Goal: Use online tool/utility: Utilize a website feature to perform a specific function

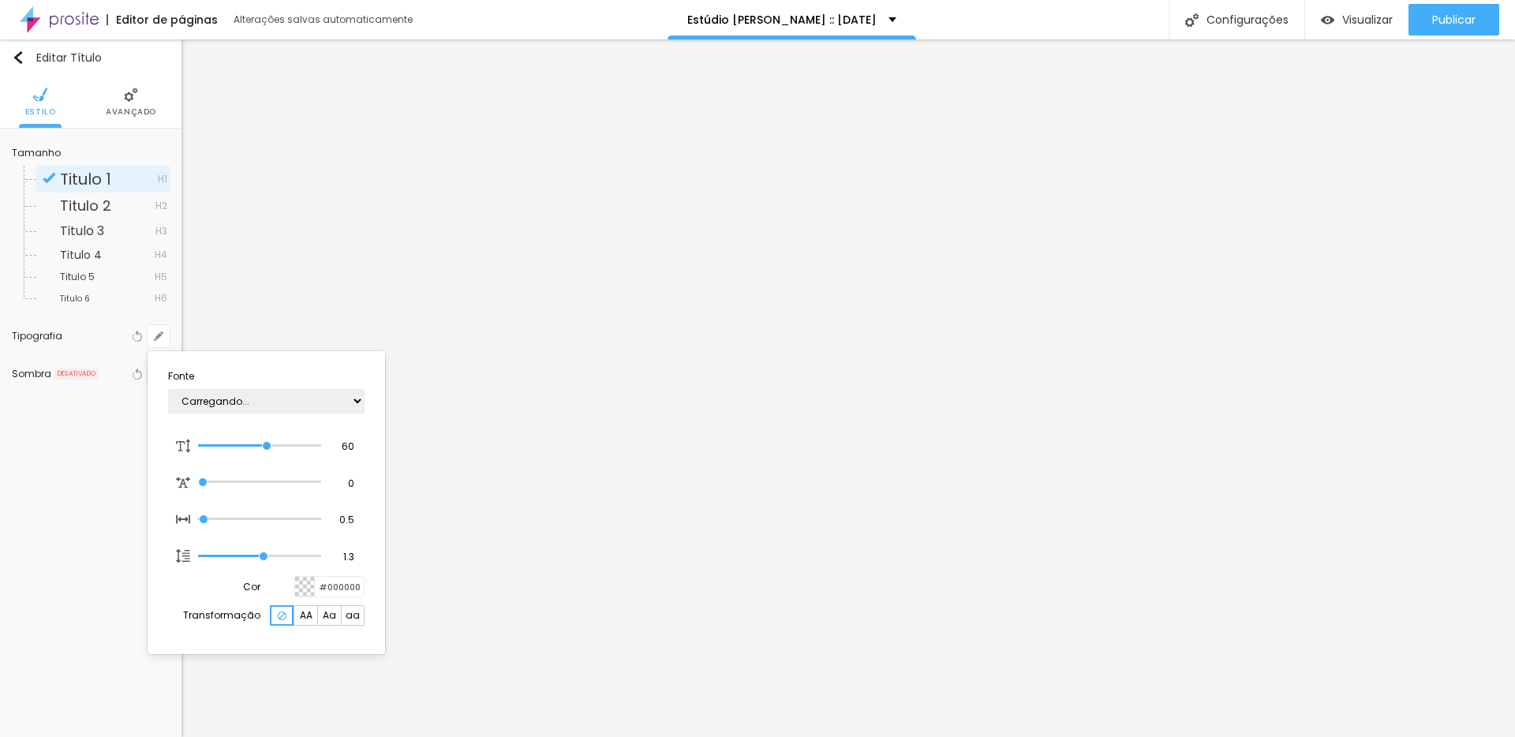
type input "1"
click at [270, 395] on select "AbrilFatface-Regular Actor-Regular Alegreya AlegreyaBlack [PERSON_NAME] [PERSON…" at bounding box center [266, 401] width 196 height 24
select select "CormorantLight"
type input "1"
click at [797, 324] on div at bounding box center [757, 368] width 1515 height 737
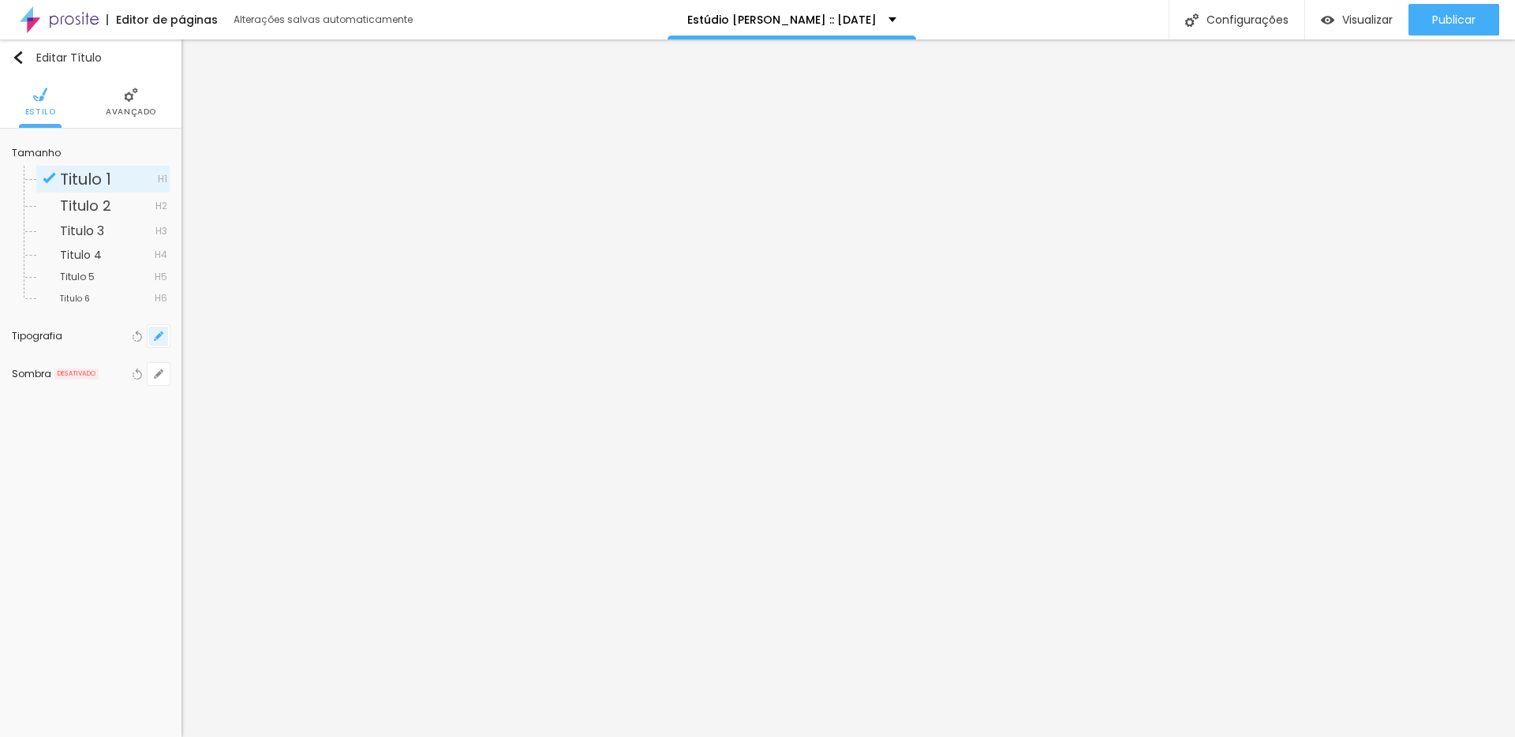
click at [158, 342] on button "button" at bounding box center [159, 336] width 22 height 22
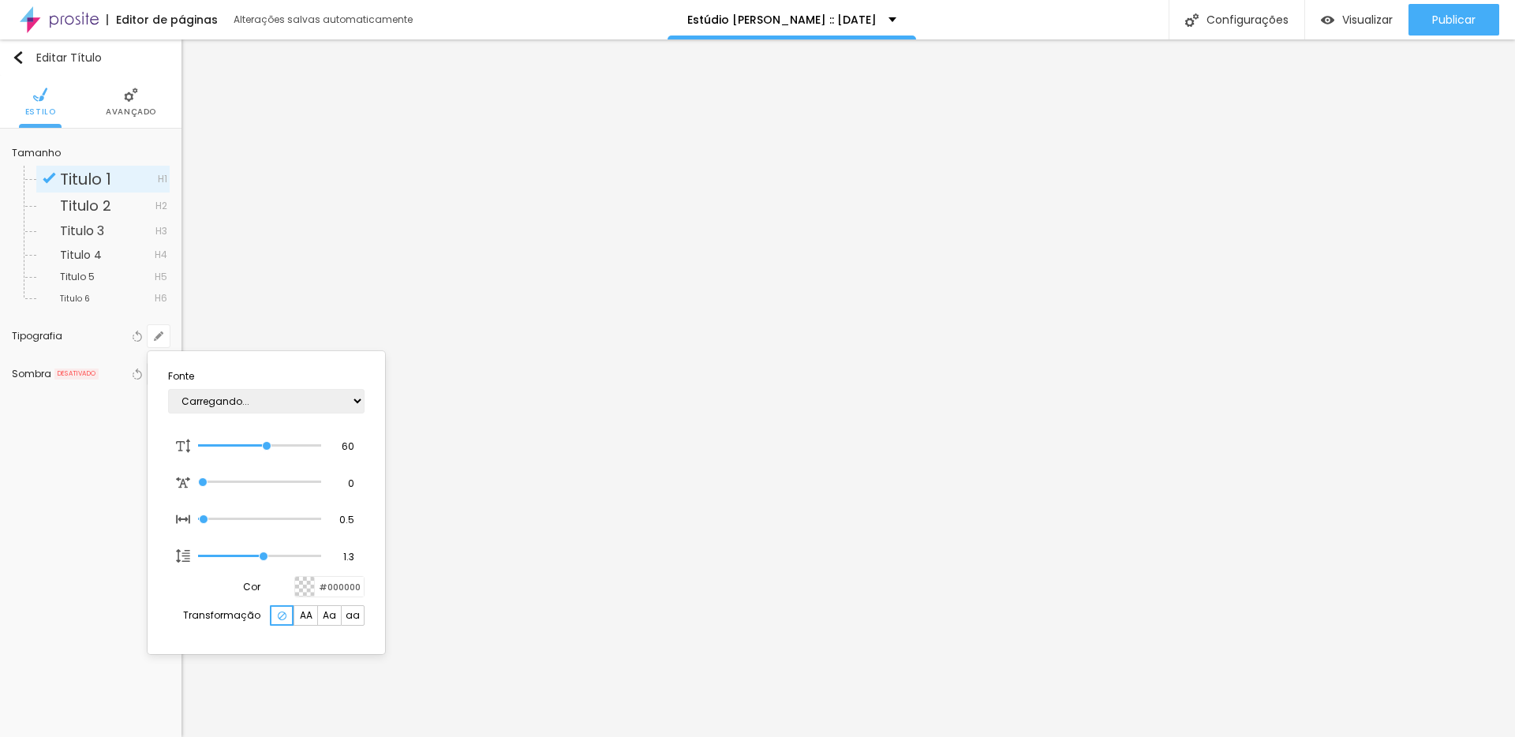
type input "1"
type input "0.7"
type input "1"
type input "0.9"
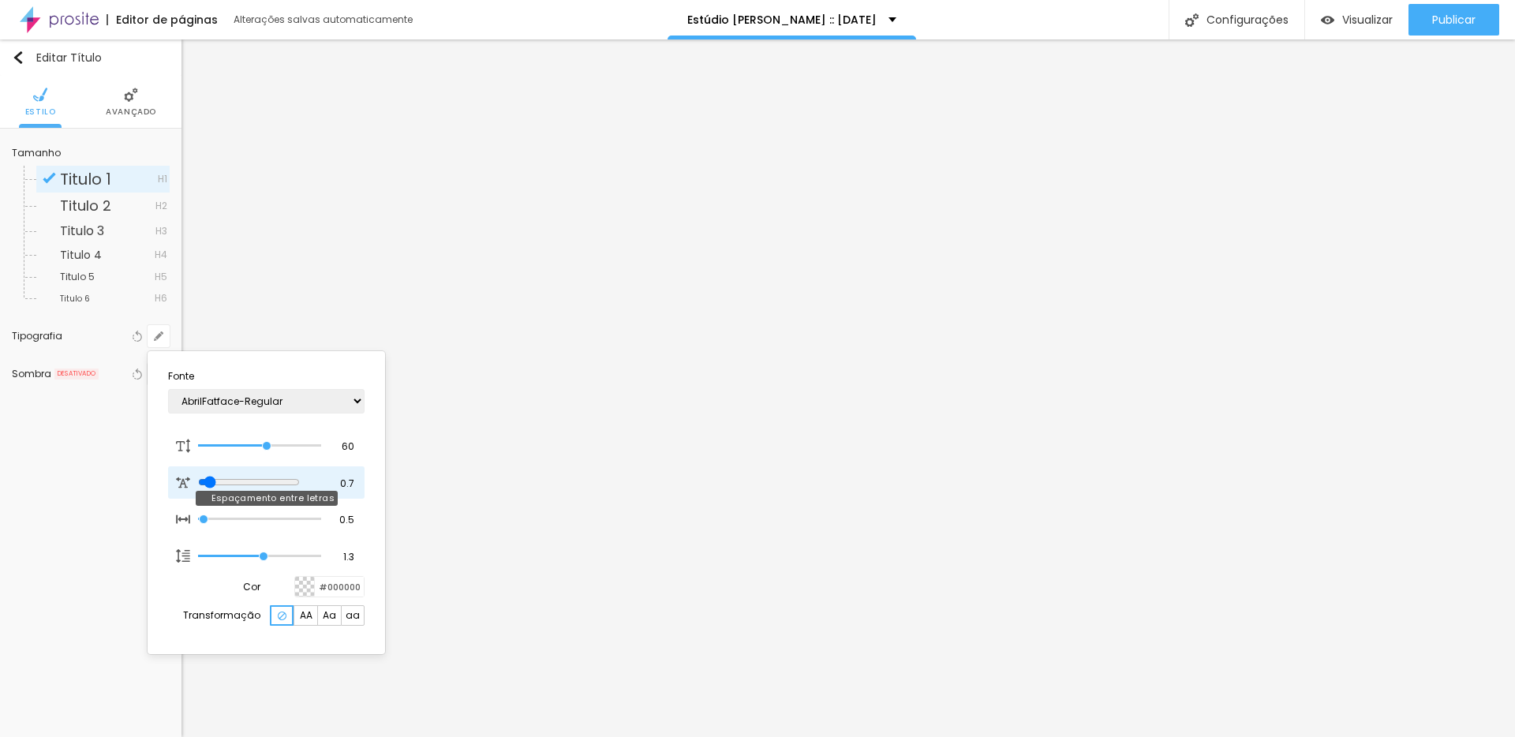
type input "0.9"
type input "1"
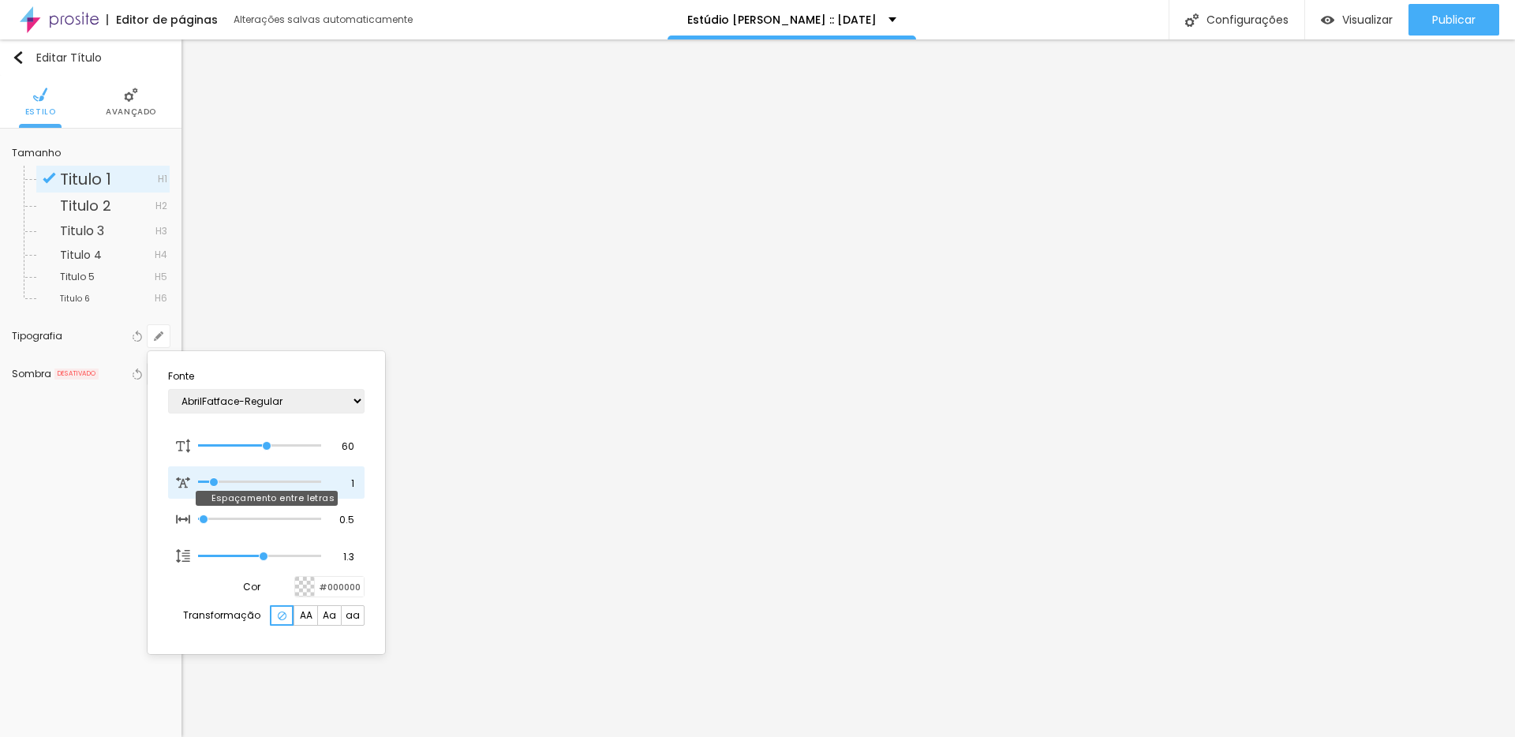
type input "1.3"
type input "1"
type input "1.6"
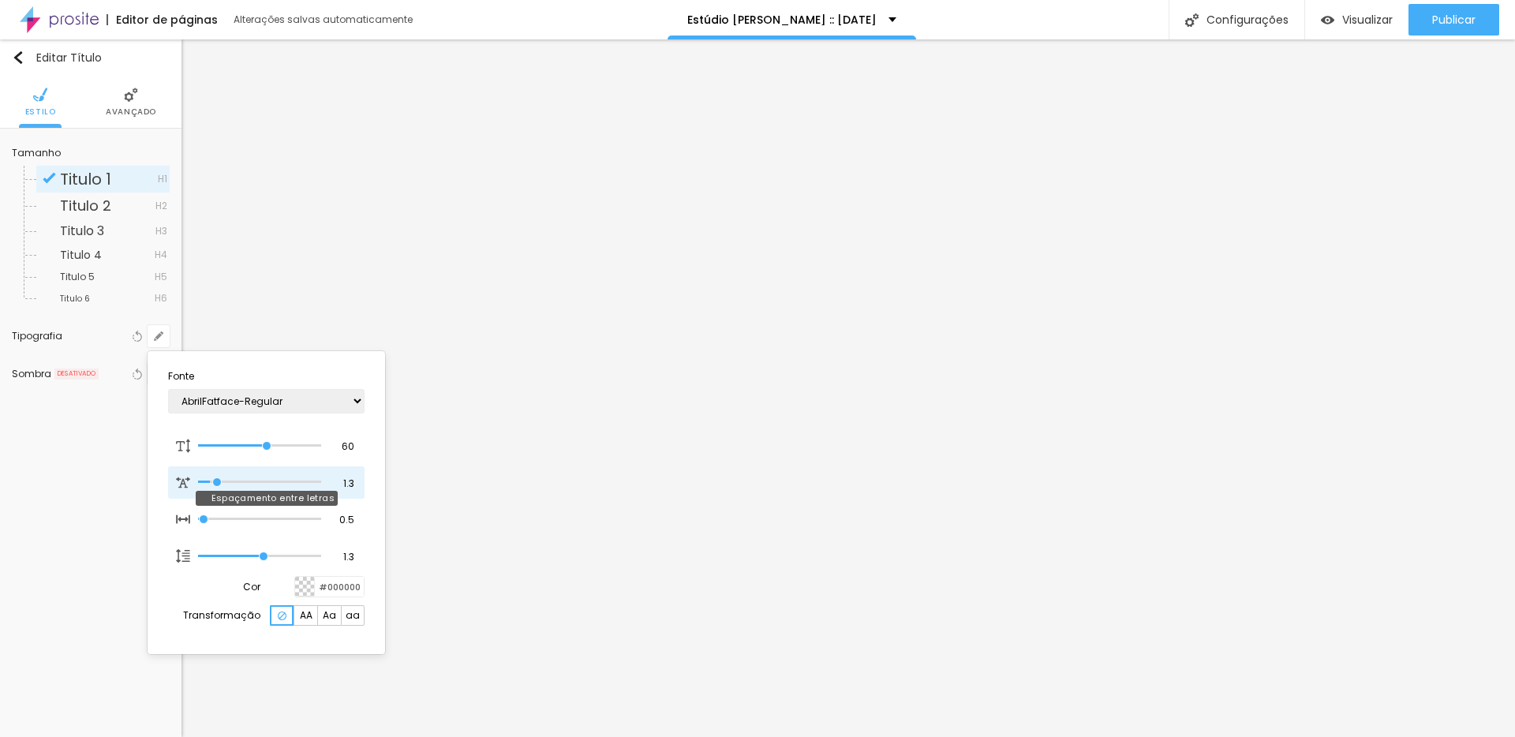
type input "1"
type input "2.8"
type input "1"
type input "4.9"
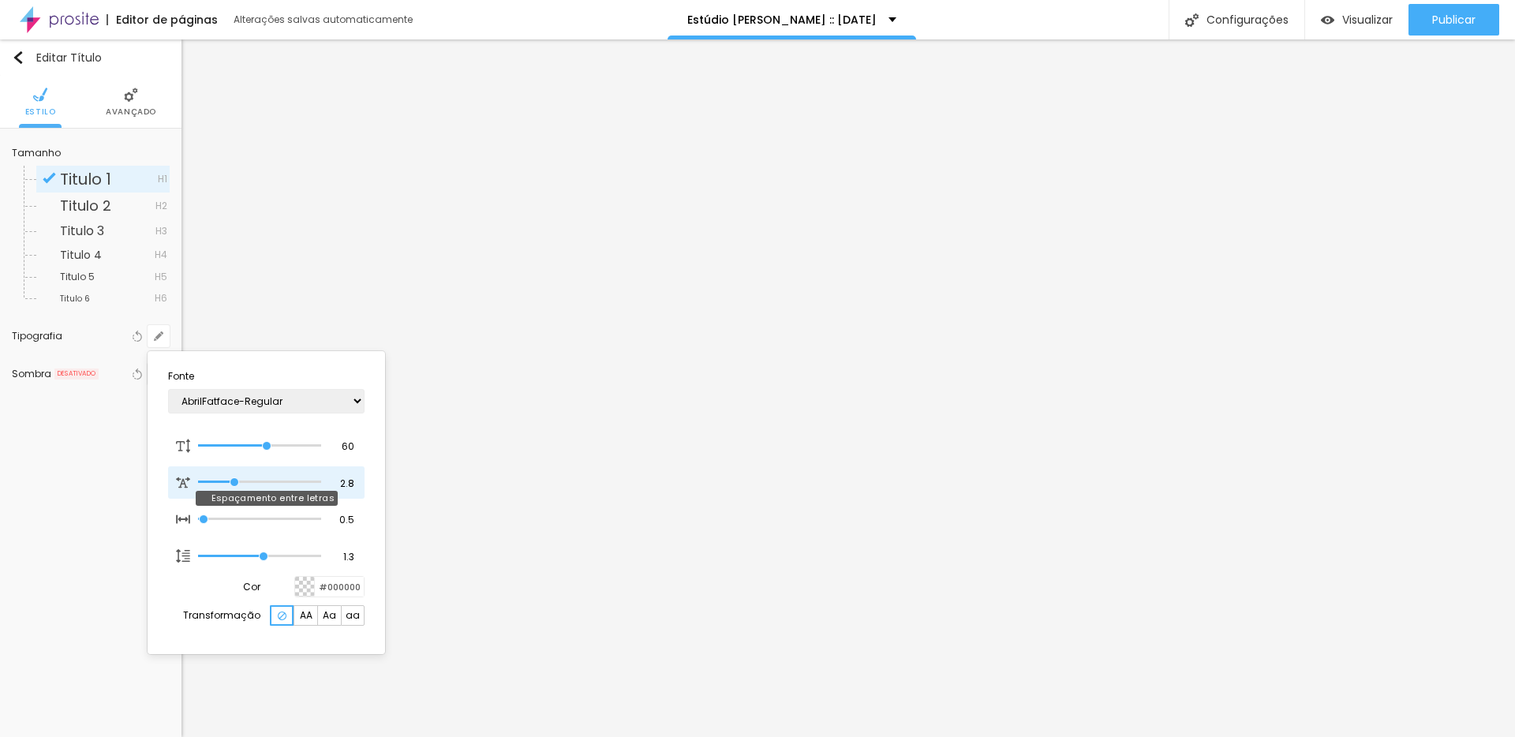
type input "4.9"
type input "1"
type input "5.7"
type input "1"
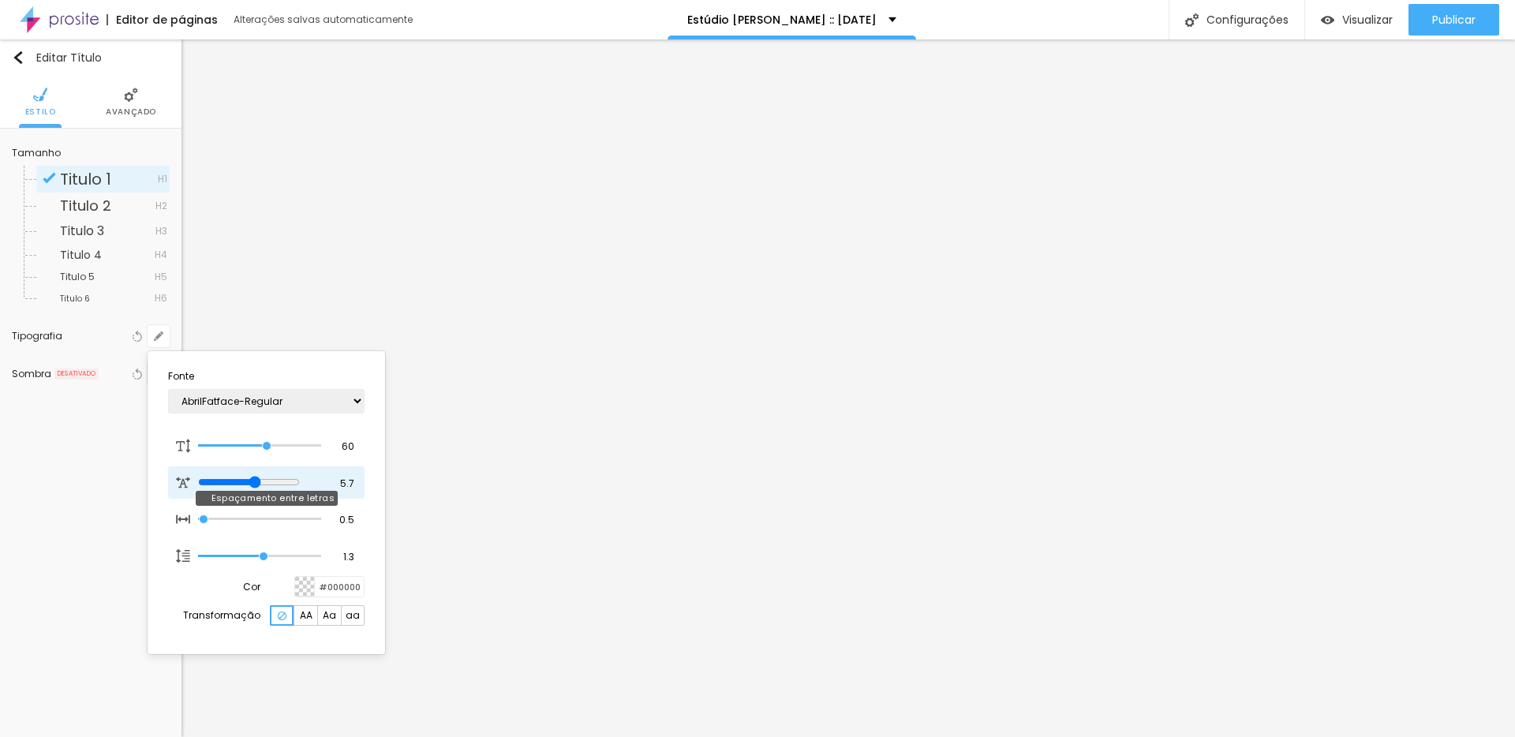
type input "7.1"
type input "1"
type input "7.3"
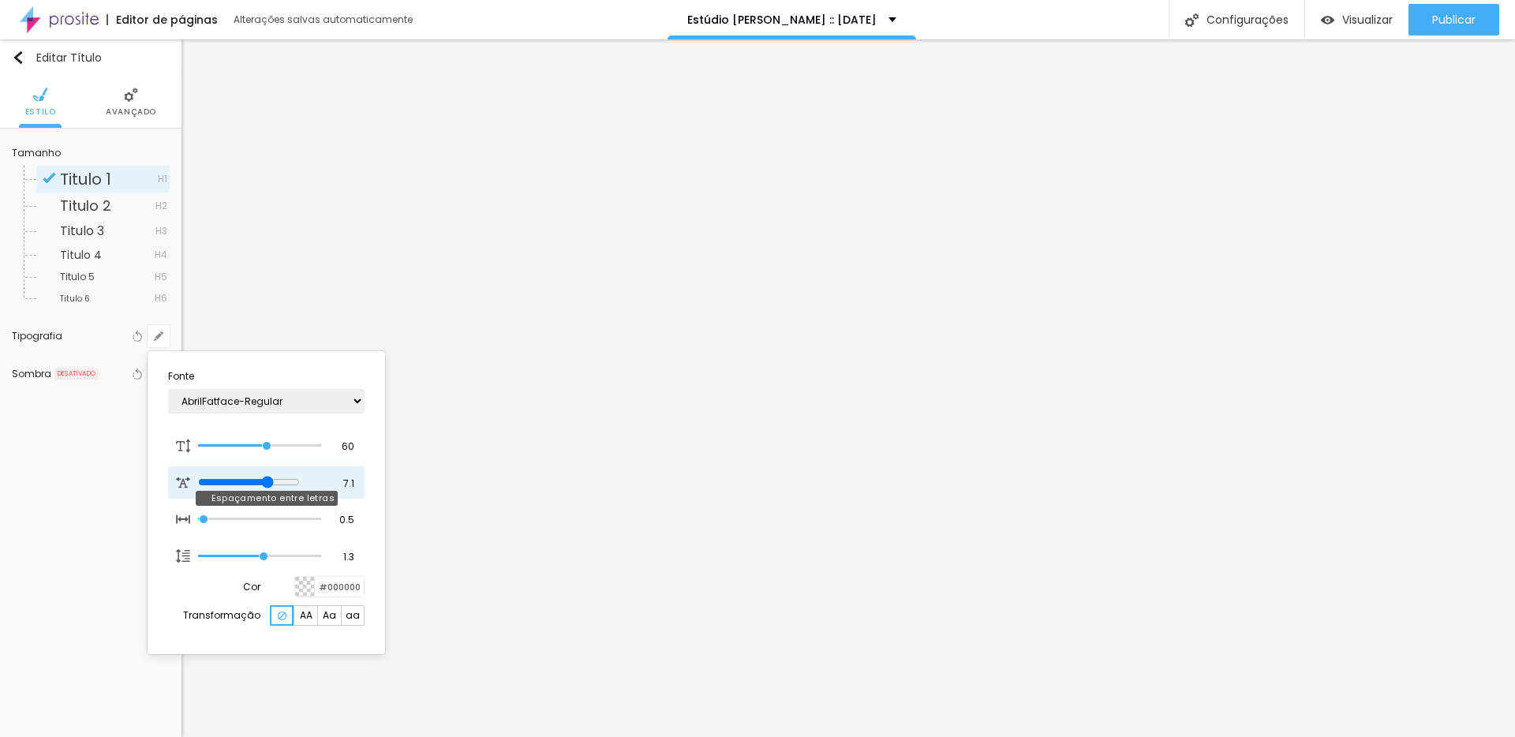
type input "1"
type input "8.1"
type input "1"
type input "8.9"
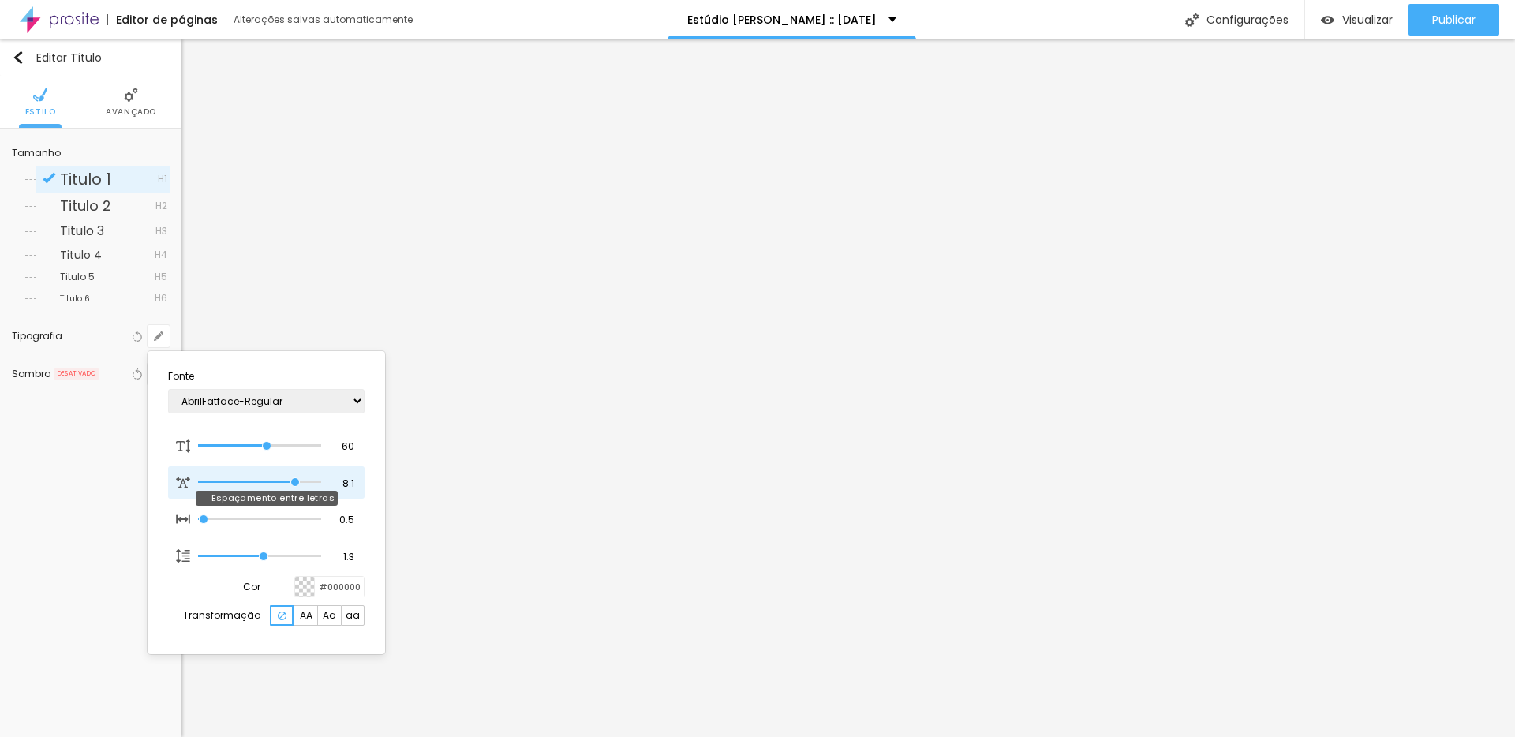
type input "8.9"
type input "1"
type input "9.1"
type input "1"
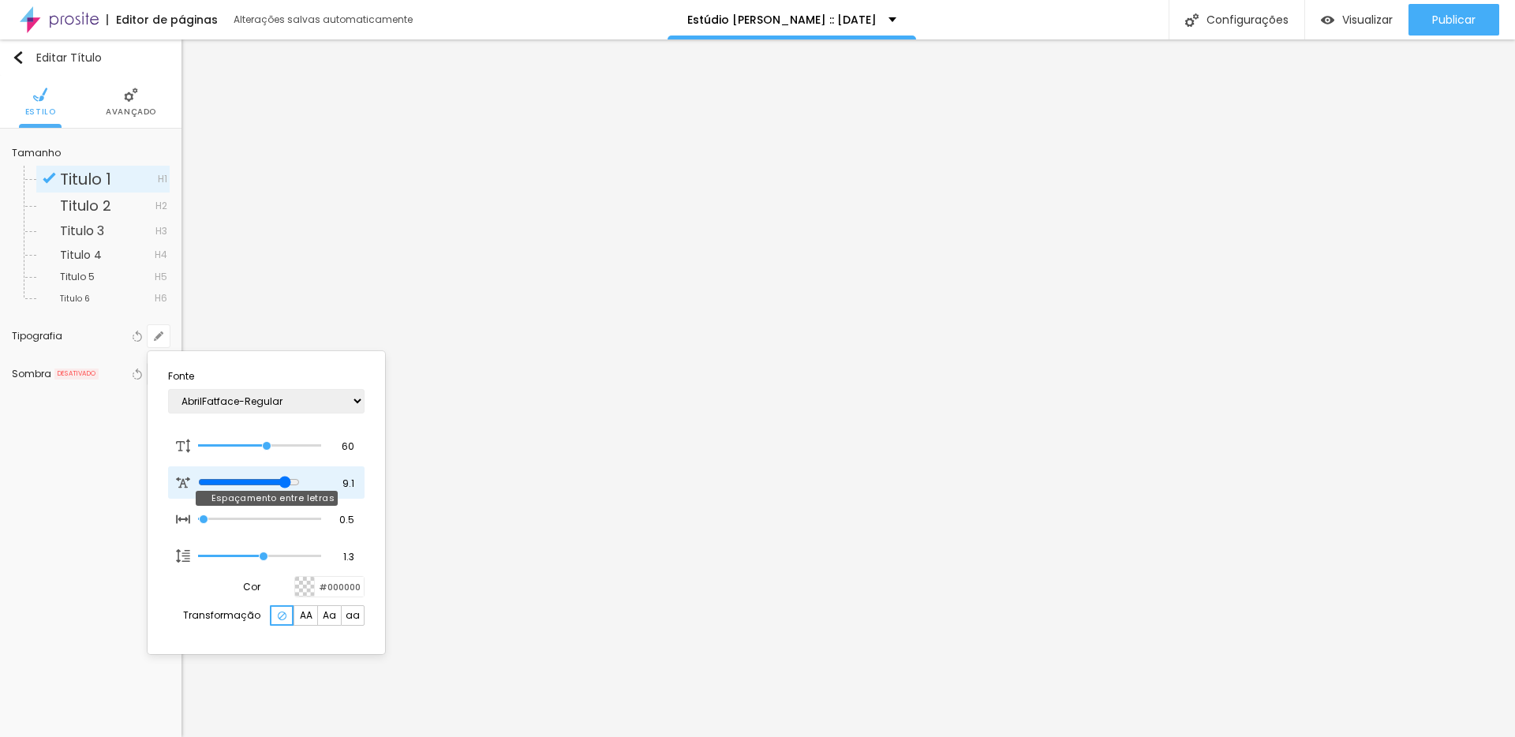
type input "9"
type input "1"
type input "9.7"
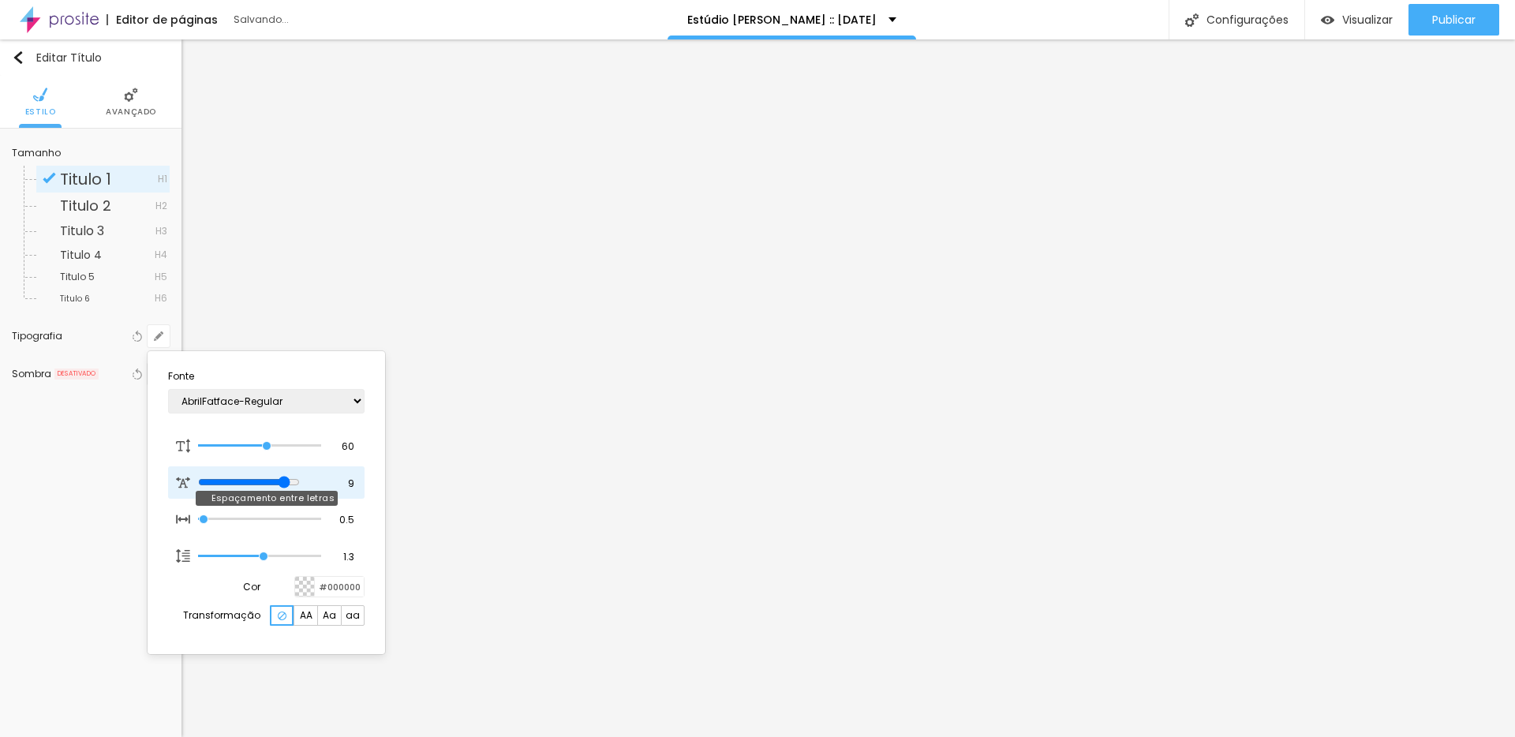
type input "1"
type input "9.6"
type input "1"
type input "10"
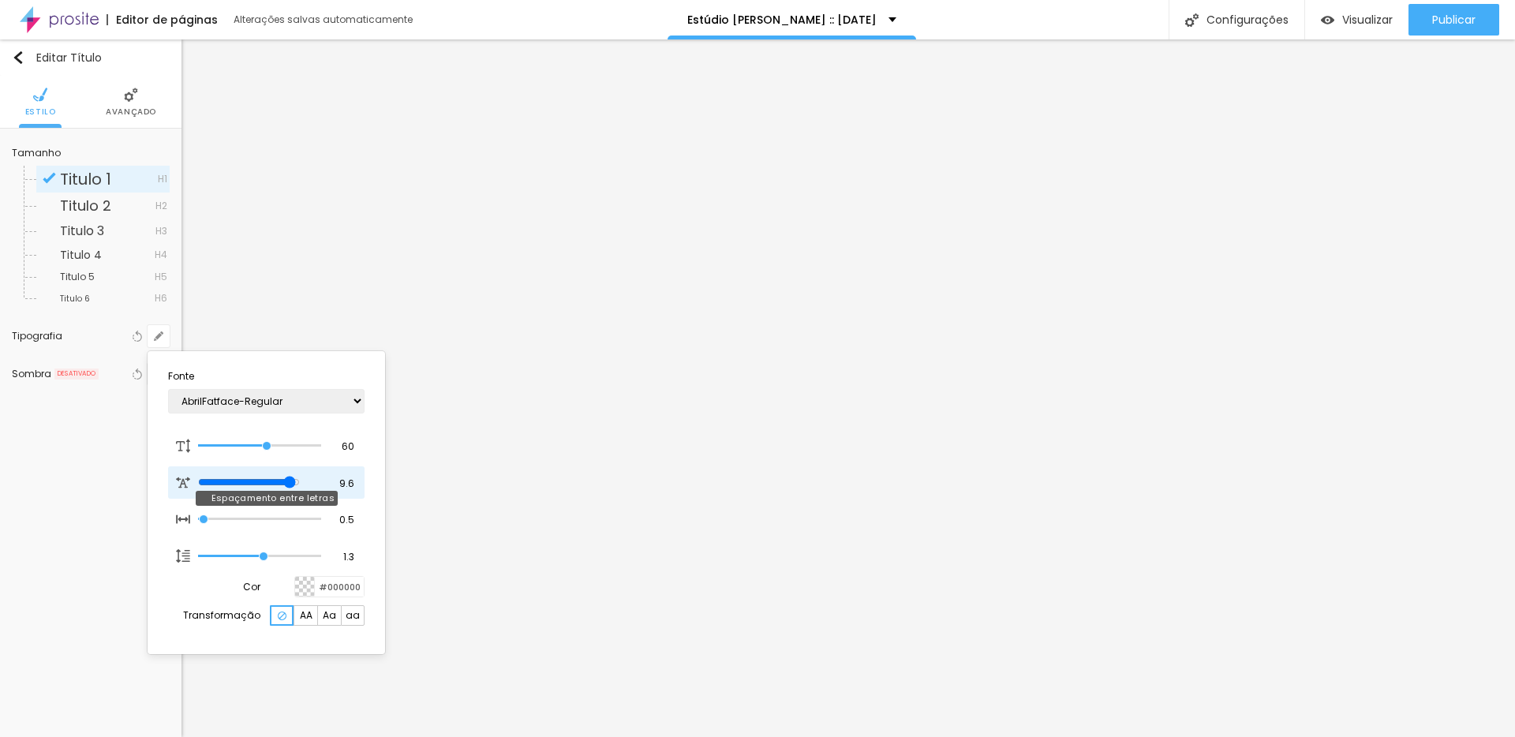
type input "10"
type input "1"
drag, startPoint x: 206, startPoint y: 482, endPoint x: 324, endPoint y: 482, distance: 117.6
type input "10"
click at [321, 482] on input "range" at bounding box center [259, 482] width 123 height 8
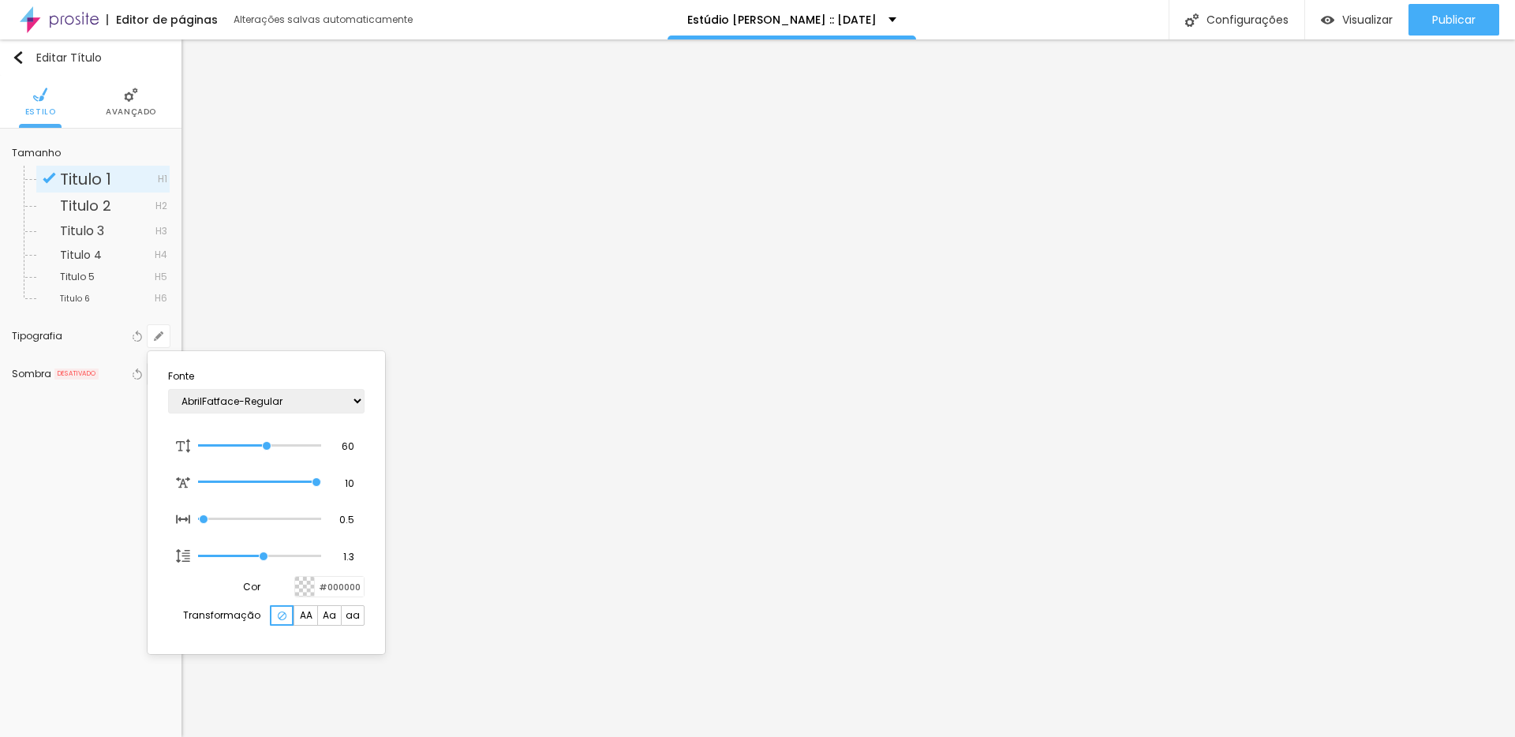
type input "1"
click at [1414, 496] on div at bounding box center [757, 368] width 1515 height 737
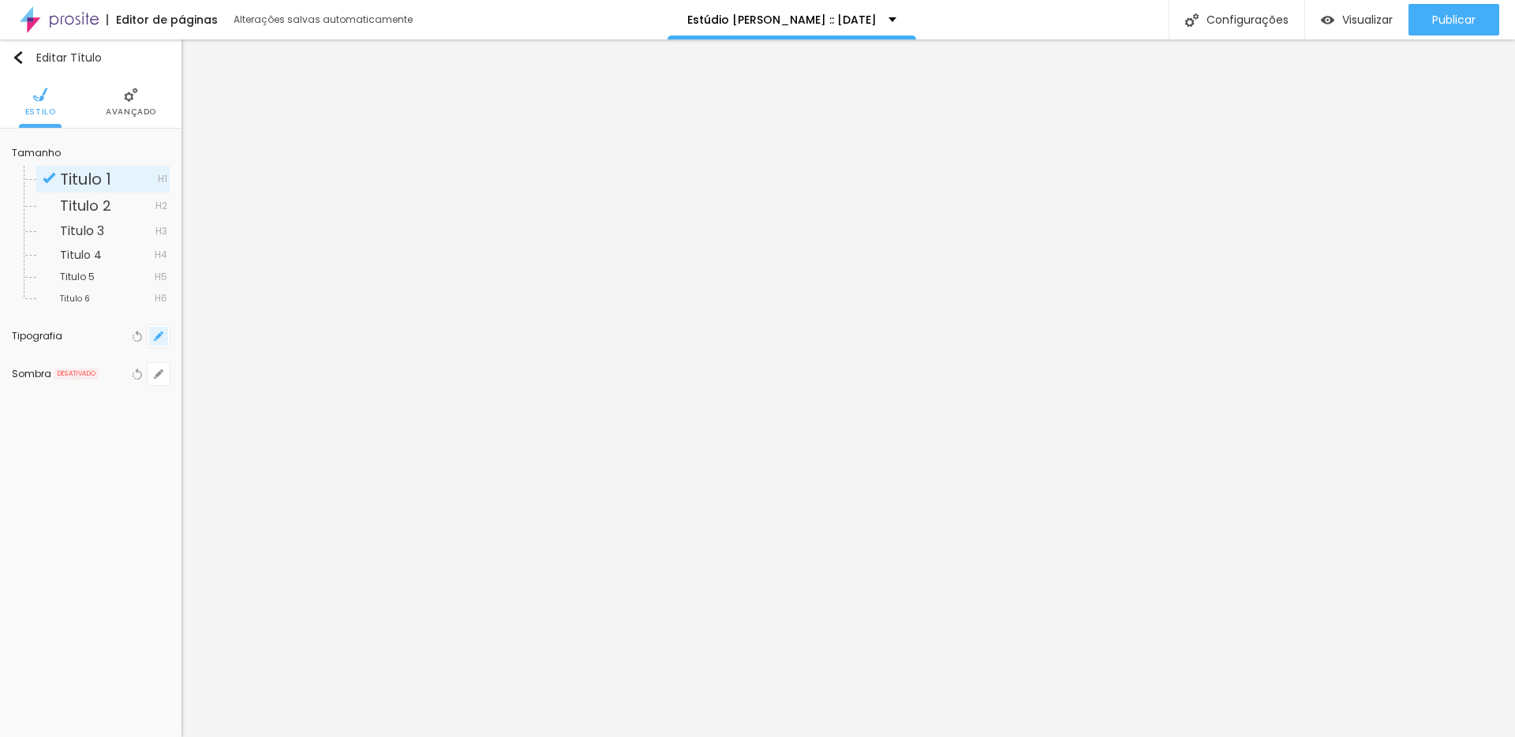
click at [159, 336] on icon "button" at bounding box center [158, 336] width 6 height 6
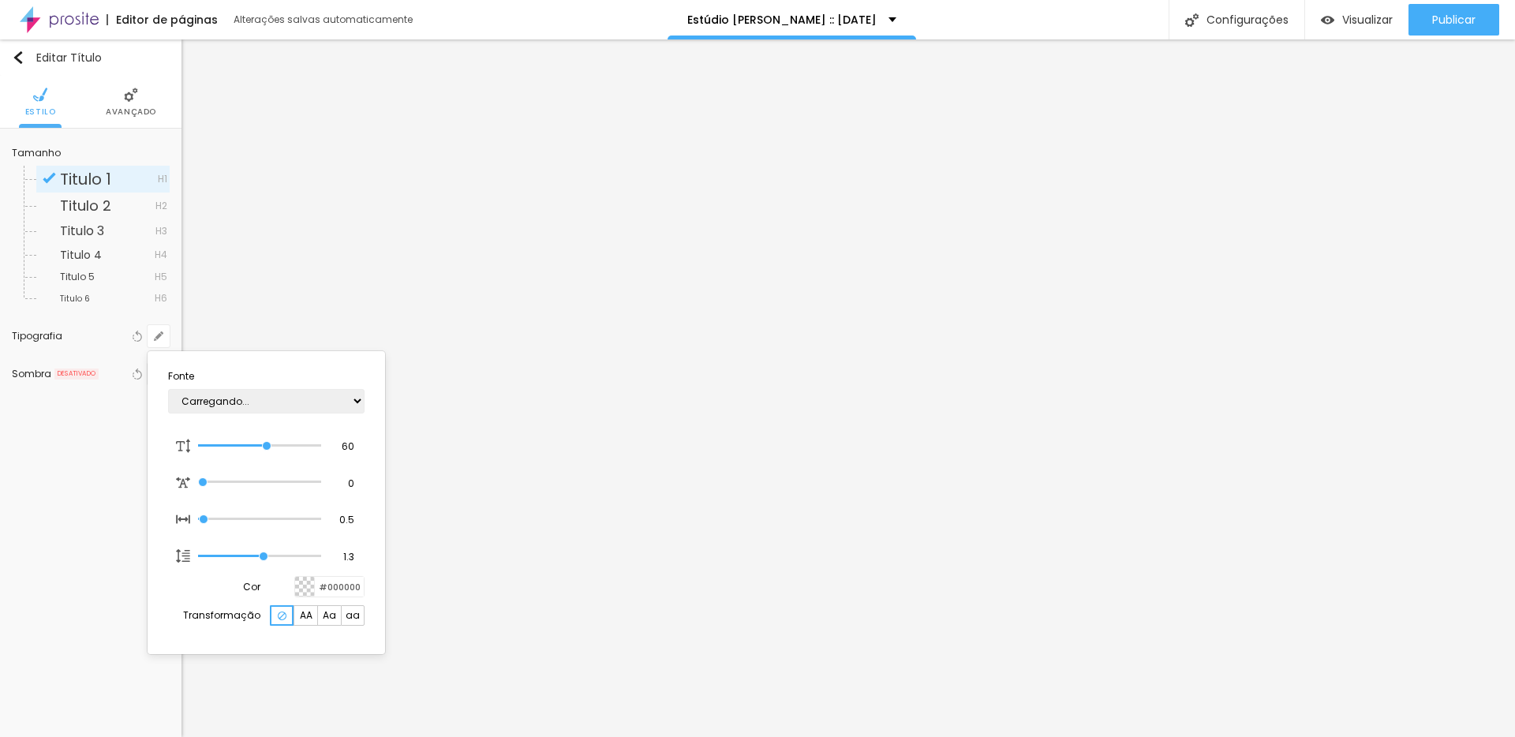
type input "1"
click at [284, 403] on select "AbrilFatface-Regular Actor-Regular Alegreya AlegreyaBlack [PERSON_NAME] [PERSON…" at bounding box center [266, 401] width 196 height 24
select select "CormorantLight"
type input "1"
click at [842, 259] on div at bounding box center [757, 368] width 1515 height 737
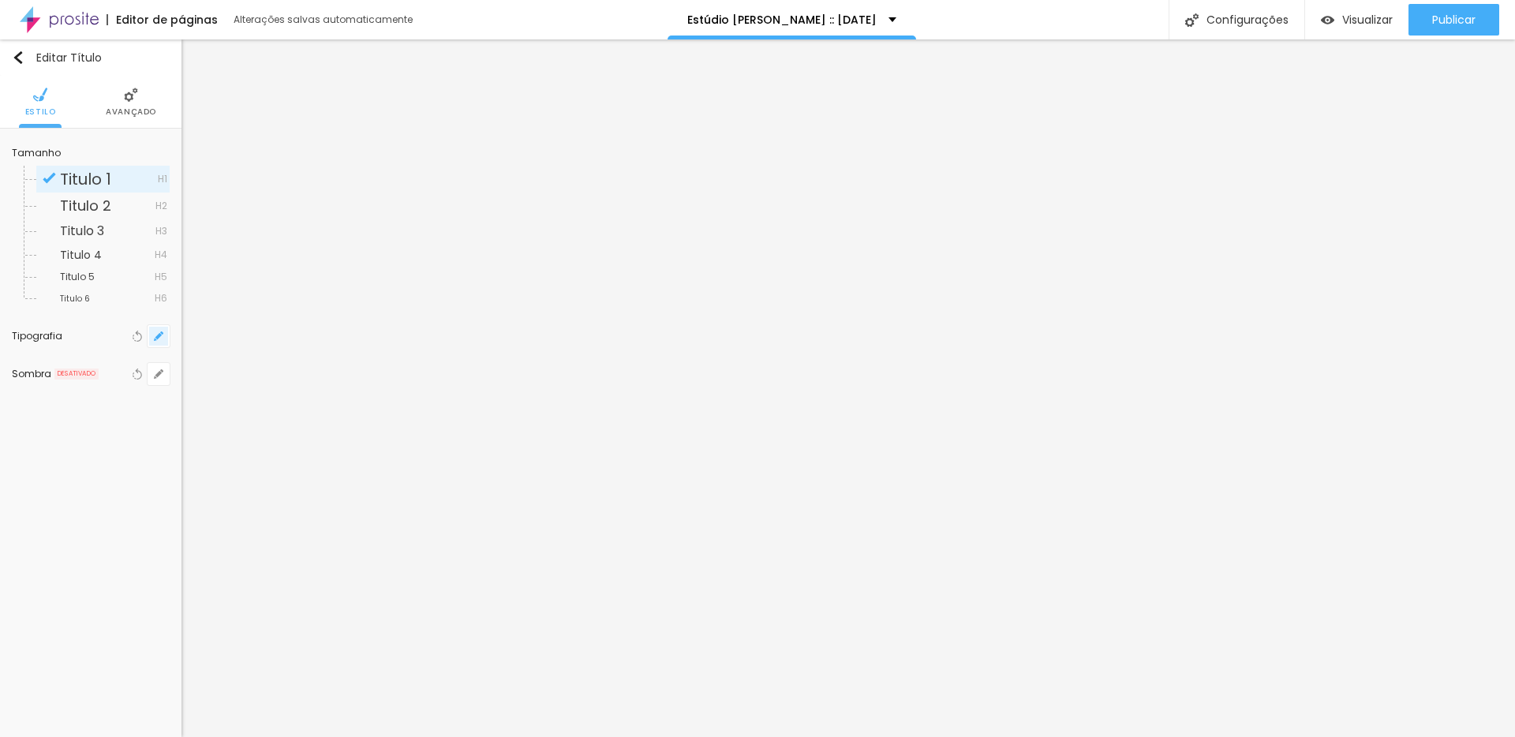
click at [154, 336] on icon "button" at bounding box center [158, 335] width 9 height 9
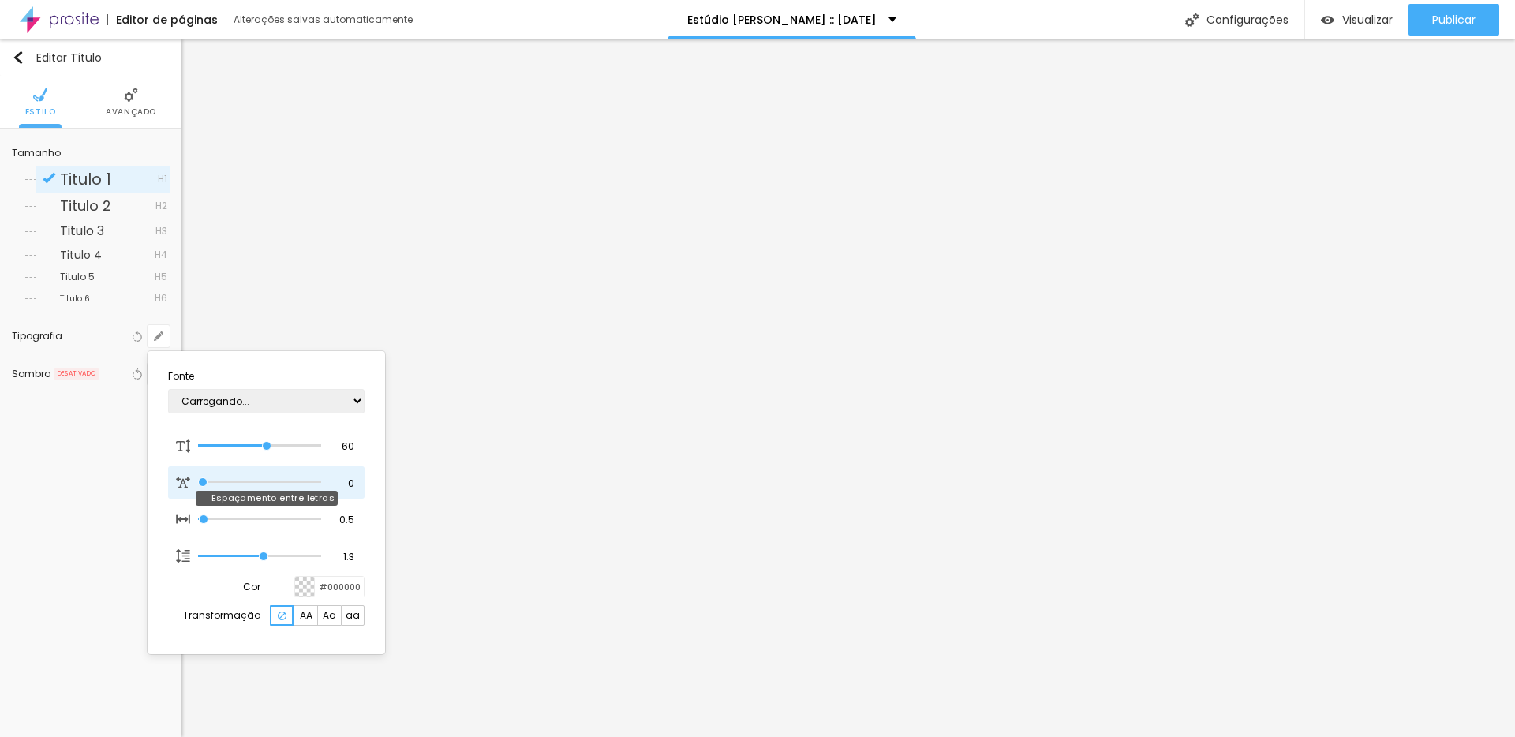
type input "1"
type input "10"
type input "1"
drag, startPoint x: 200, startPoint y: 480, endPoint x: 615, endPoint y: 485, distance: 414.3
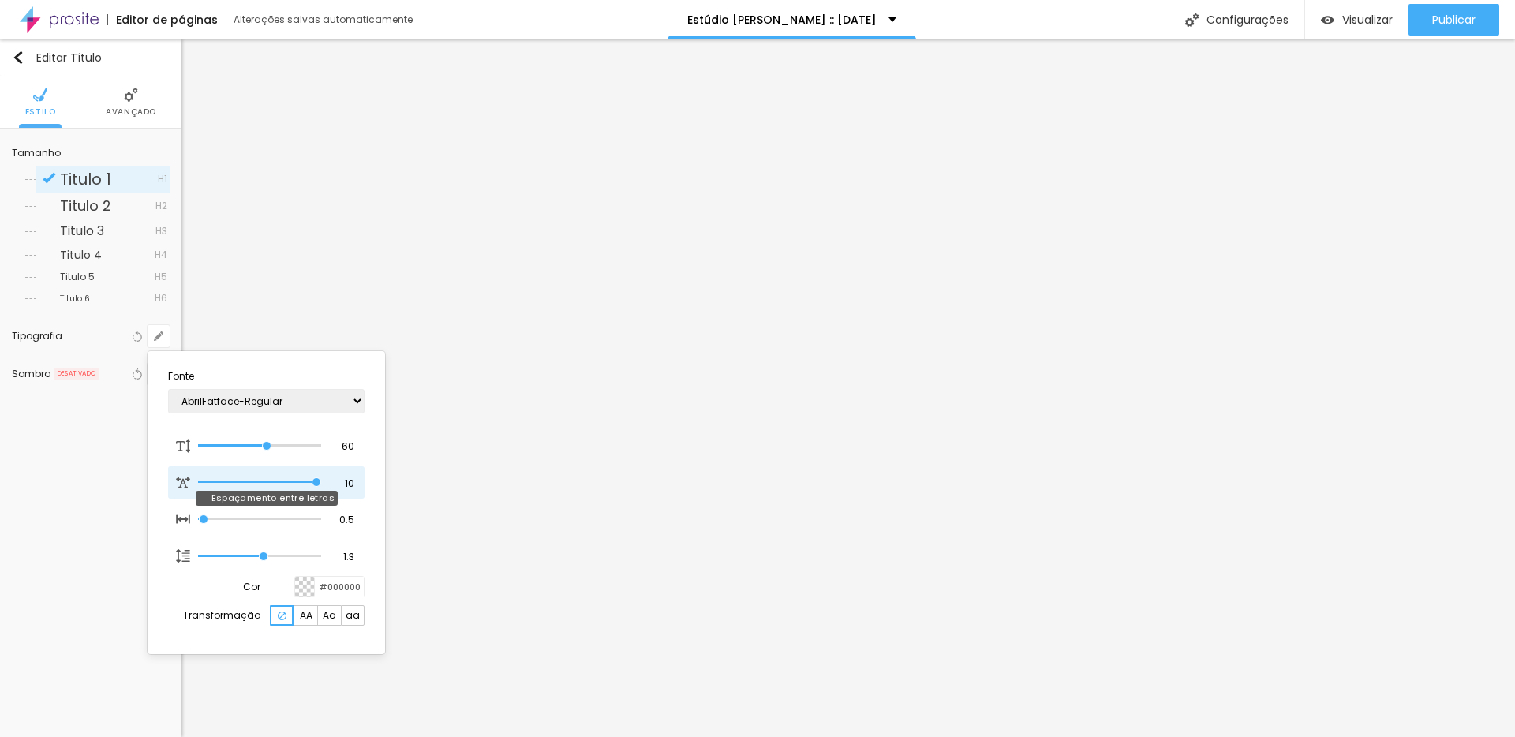
type input "10"
click at [321, 485] on input "range" at bounding box center [259, 482] width 123 height 8
click at [1468, 487] on div at bounding box center [757, 368] width 1515 height 737
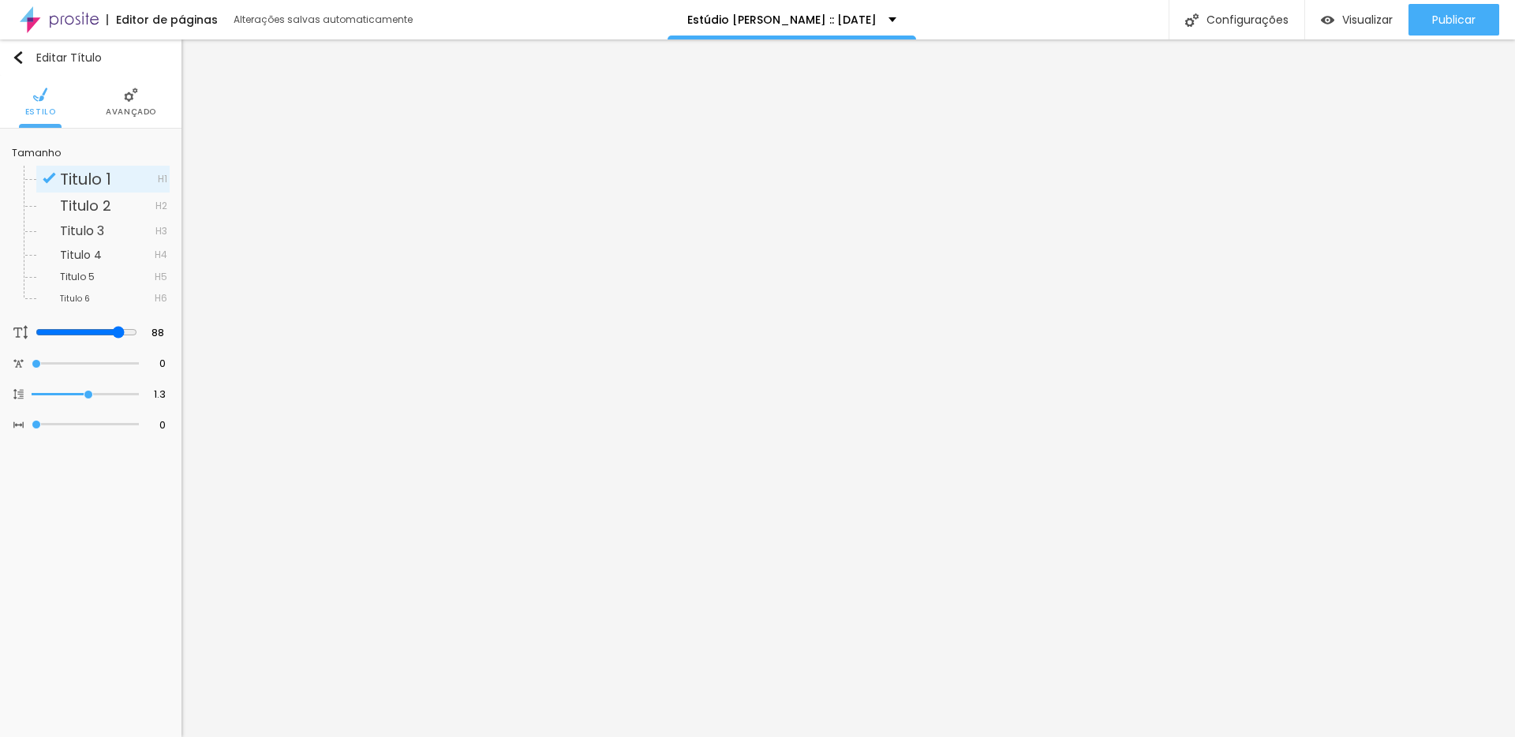
click at [137, 114] on span "Avançado" at bounding box center [131, 112] width 51 height 8
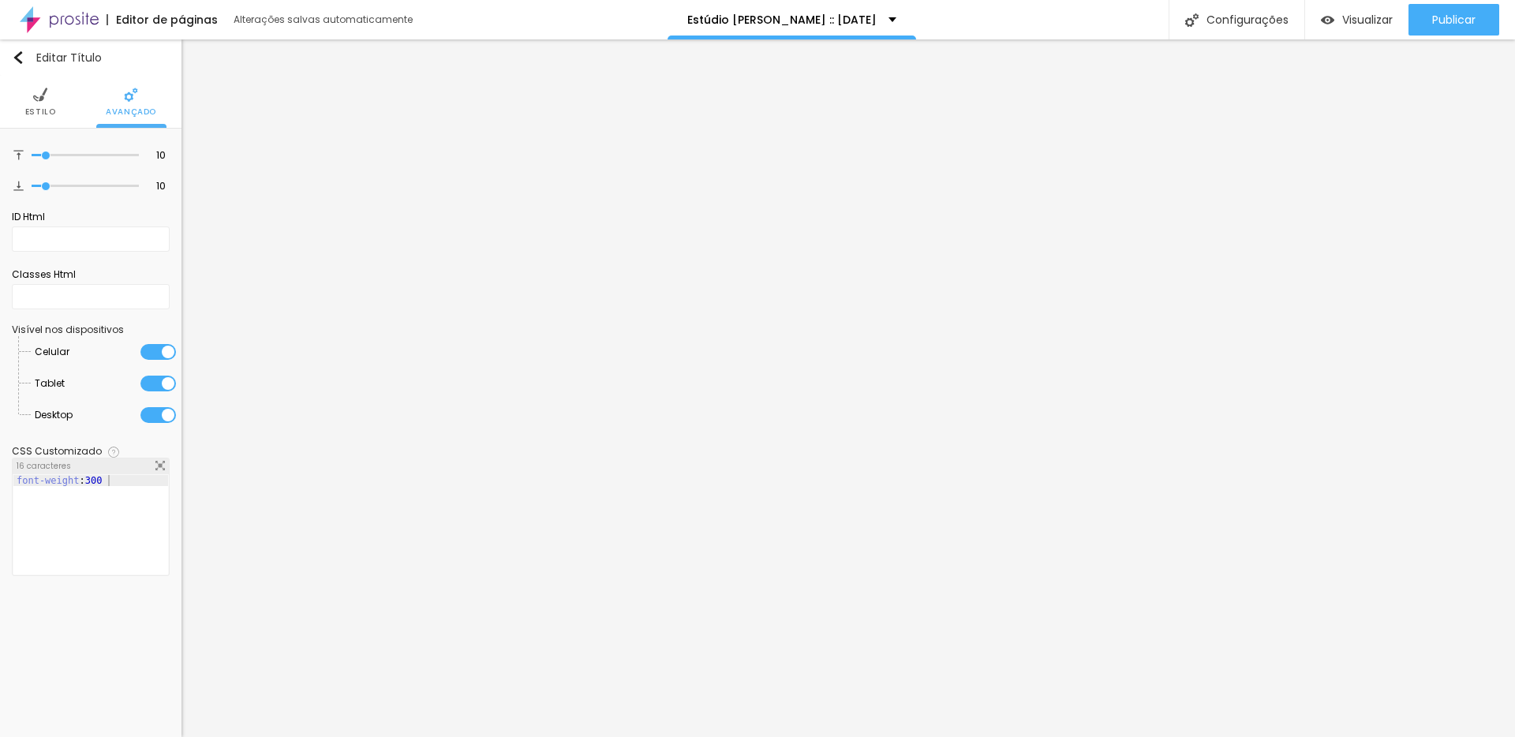
click at [30, 99] on li "Estilo" at bounding box center [40, 102] width 31 height 52
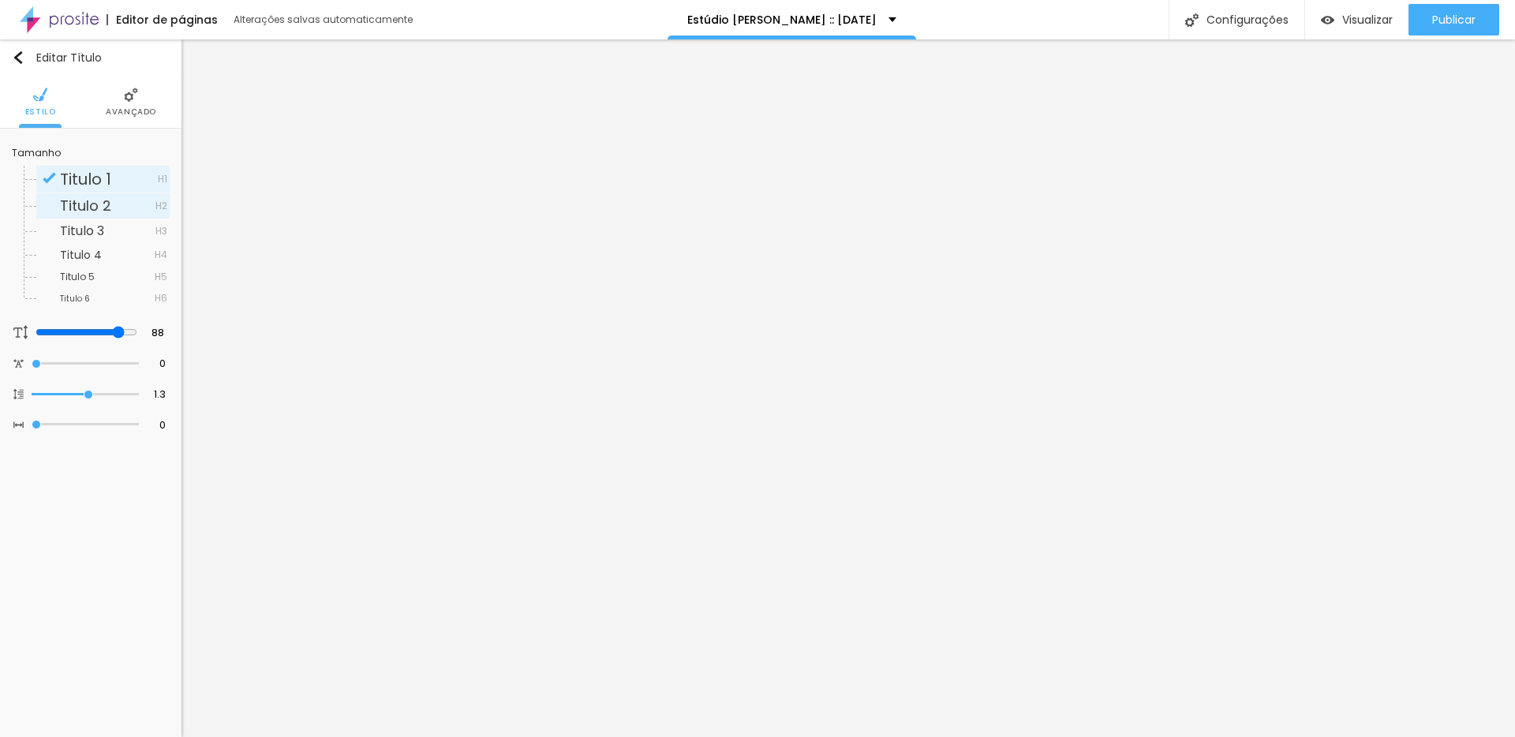
click at [72, 209] on span "Titulo 2" at bounding box center [85, 206] width 51 height 20
click at [85, 179] on span "Titulo 1" at bounding box center [85, 179] width 51 height 22
click at [90, 203] on span "Titulo 2" at bounding box center [85, 206] width 51 height 20
